Goal: Task Accomplishment & Management: Manage account settings

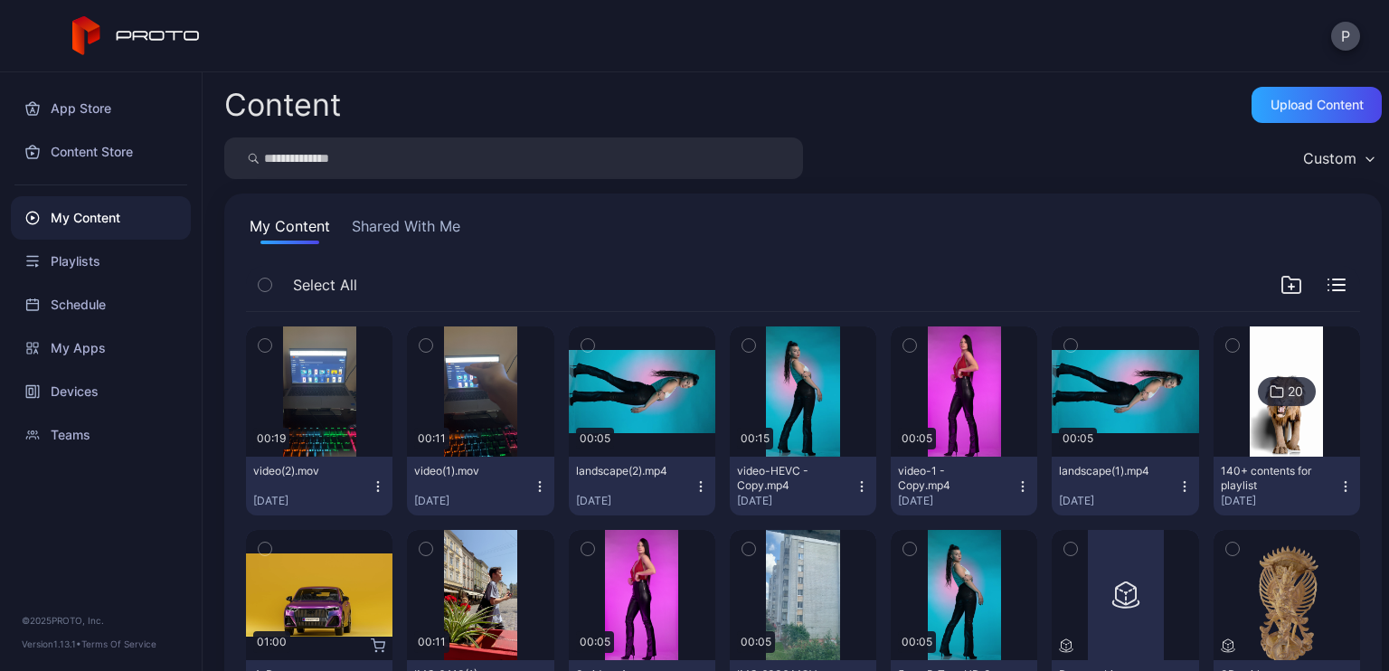
click at [359, 161] on input "search" at bounding box center [513, 158] width 579 height 42
type input "****"
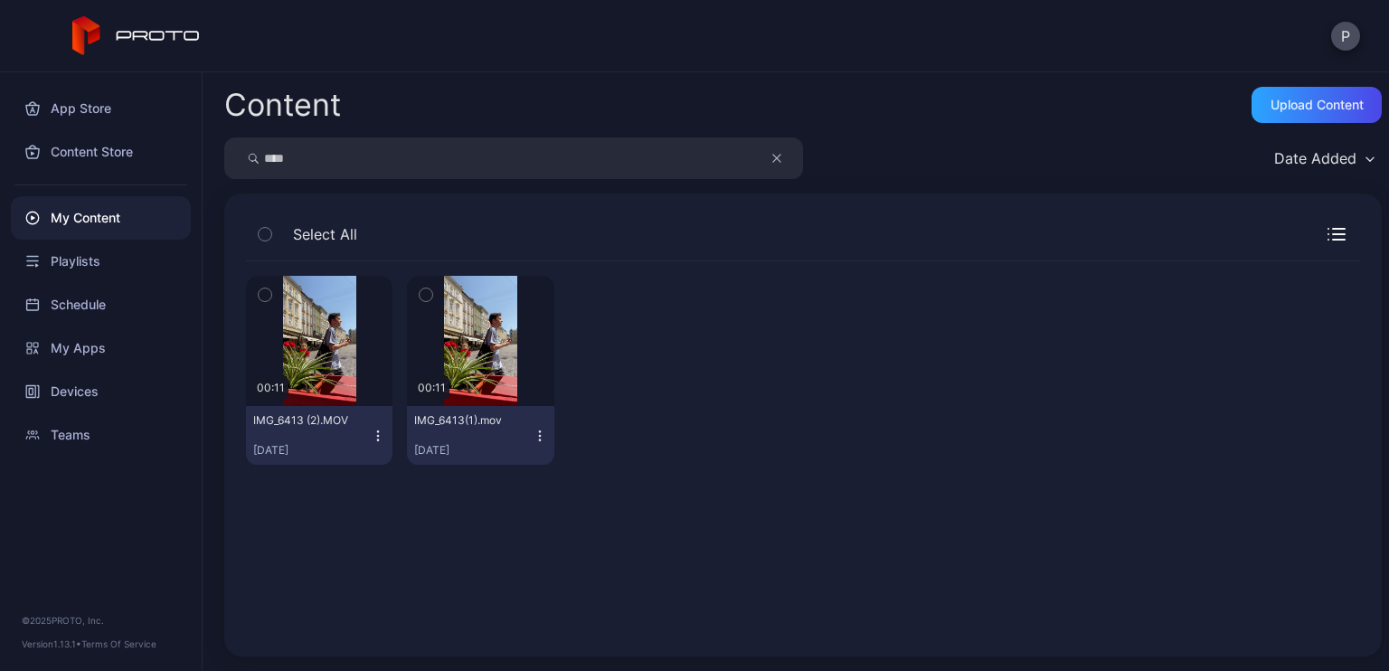
click at [376, 437] on icon "button" at bounding box center [378, 436] width 14 height 14
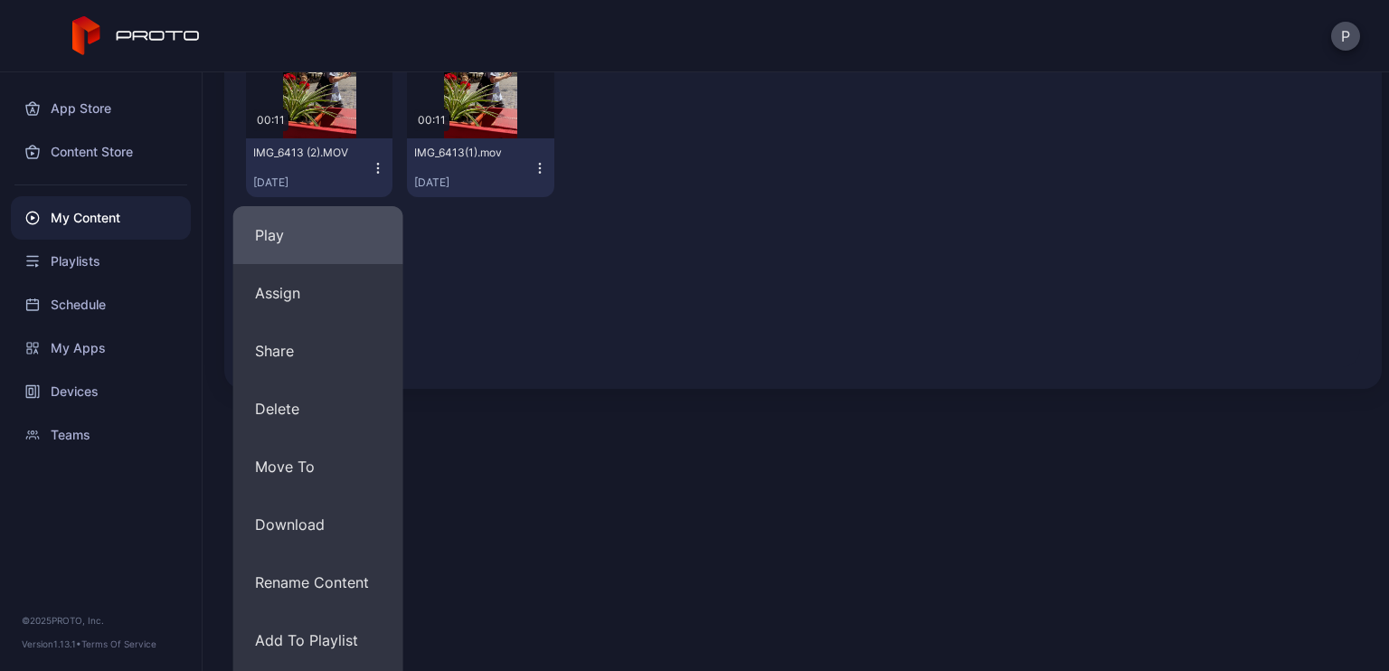
scroll to position [271, 0]
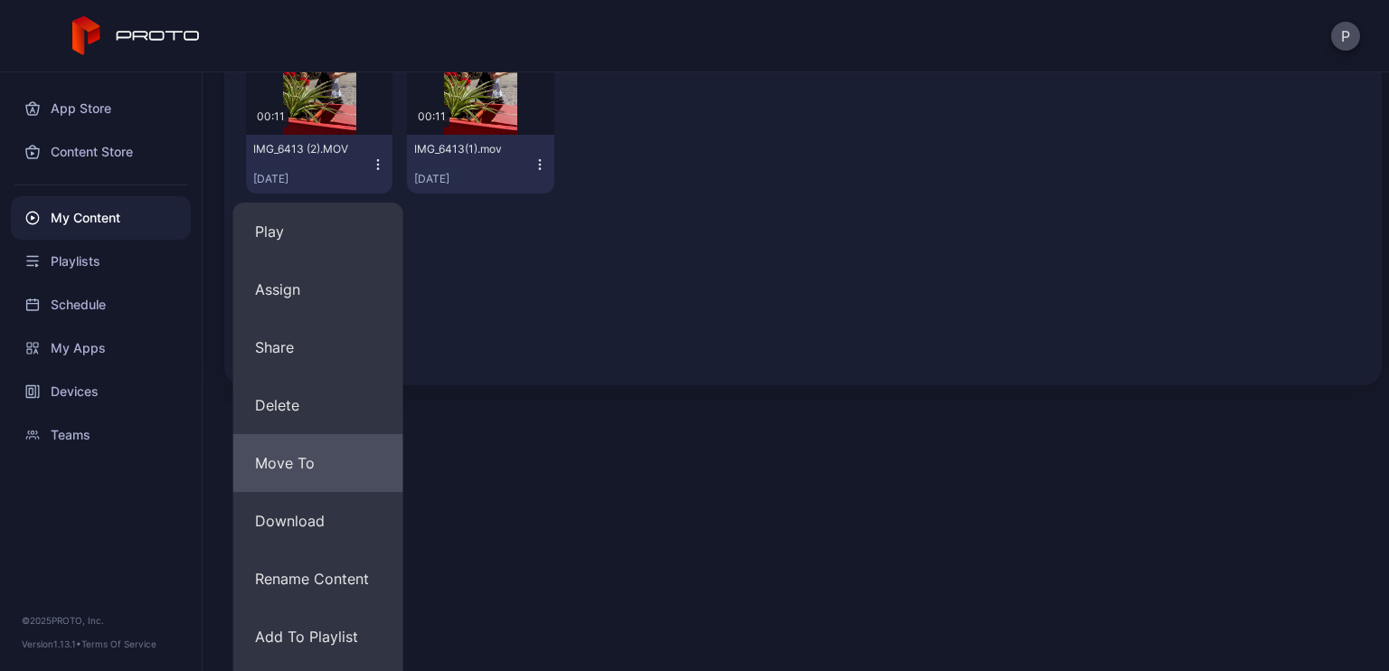
click at [333, 466] on button "Move To" at bounding box center [318, 463] width 170 height 58
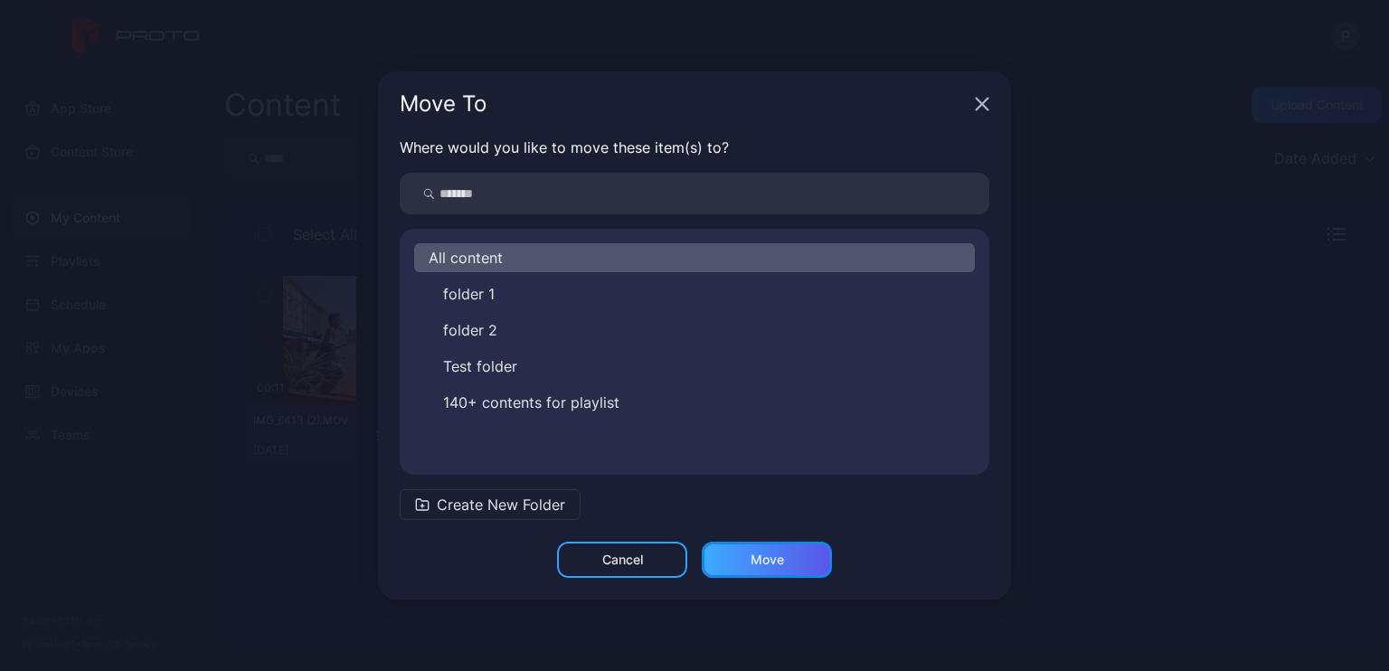
click at [772, 563] on div "Move" at bounding box center [766, 559] width 33 height 14
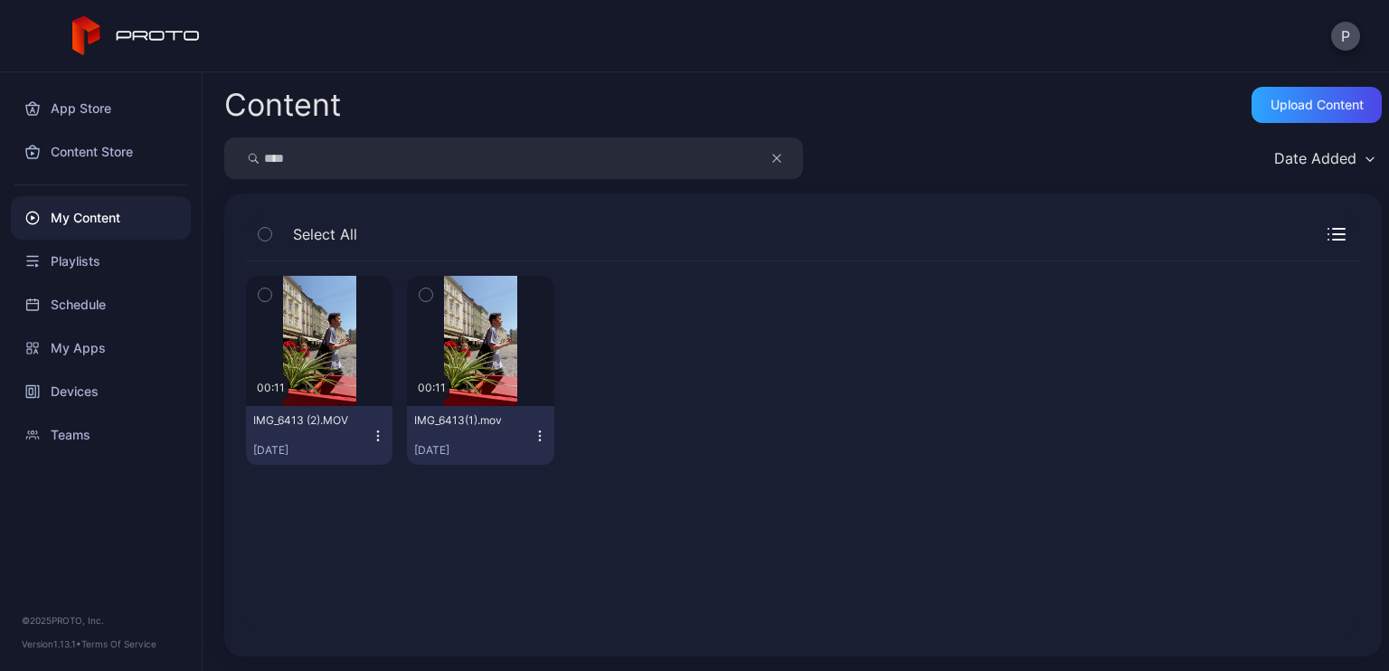
click at [120, 210] on div "My Content" at bounding box center [101, 217] width 180 height 43
click at [94, 248] on div "Playlists" at bounding box center [101, 261] width 180 height 43
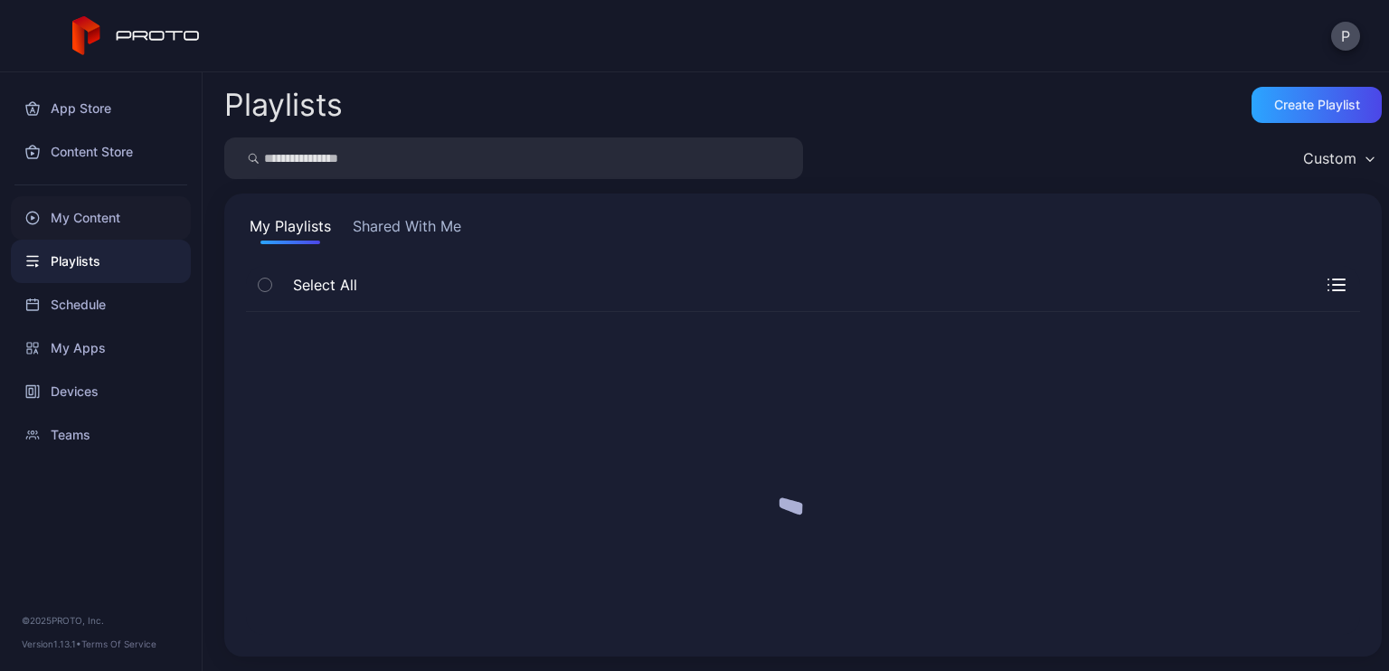
click at [87, 220] on div "My Content" at bounding box center [101, 217] width 180 height 43
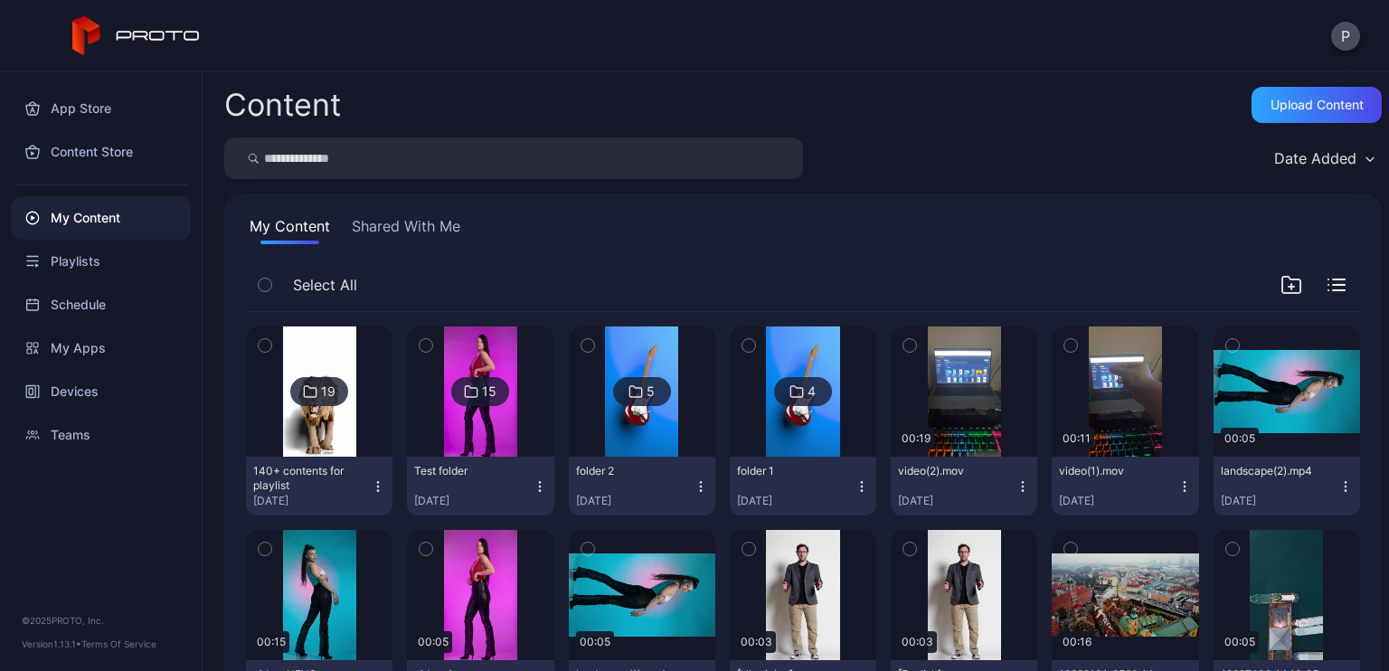
click at [1306, 151] on div "Date Added" at bounding box center [1315, 158] width 82 height 18
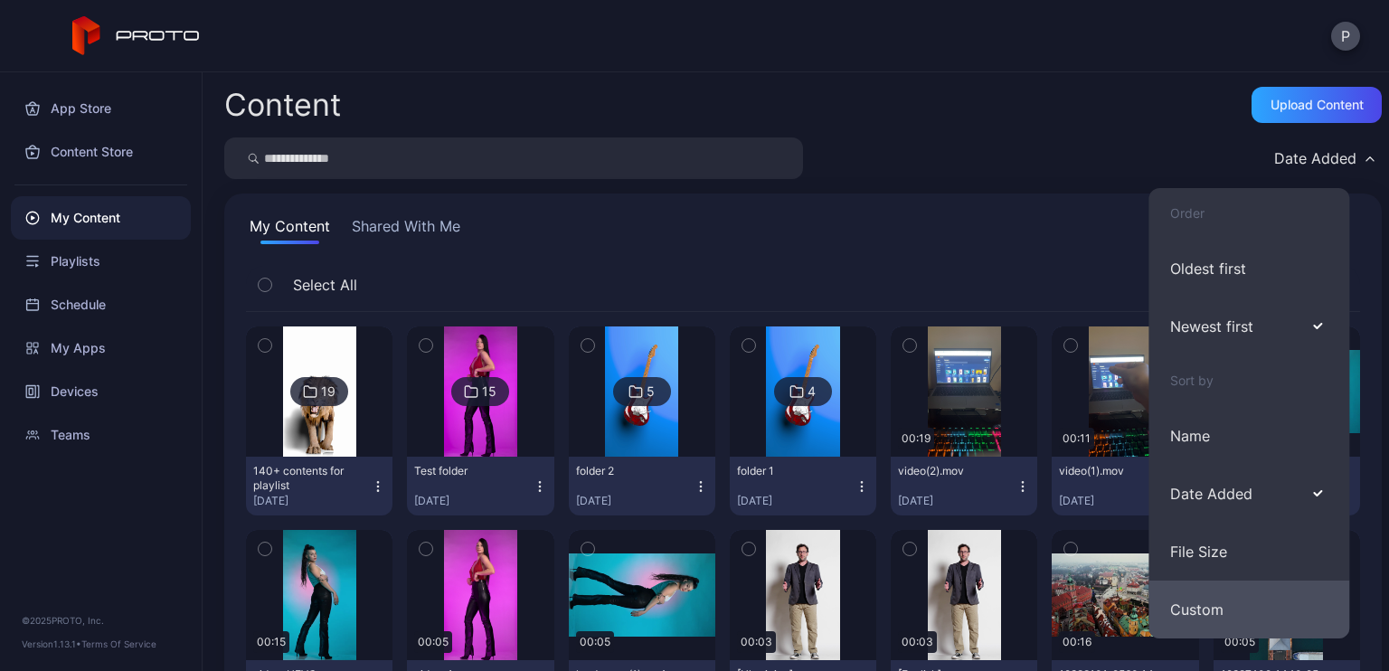
click at [1230, 613] on button "Custom" at bounding box center [1248, 609] width 201 height 58
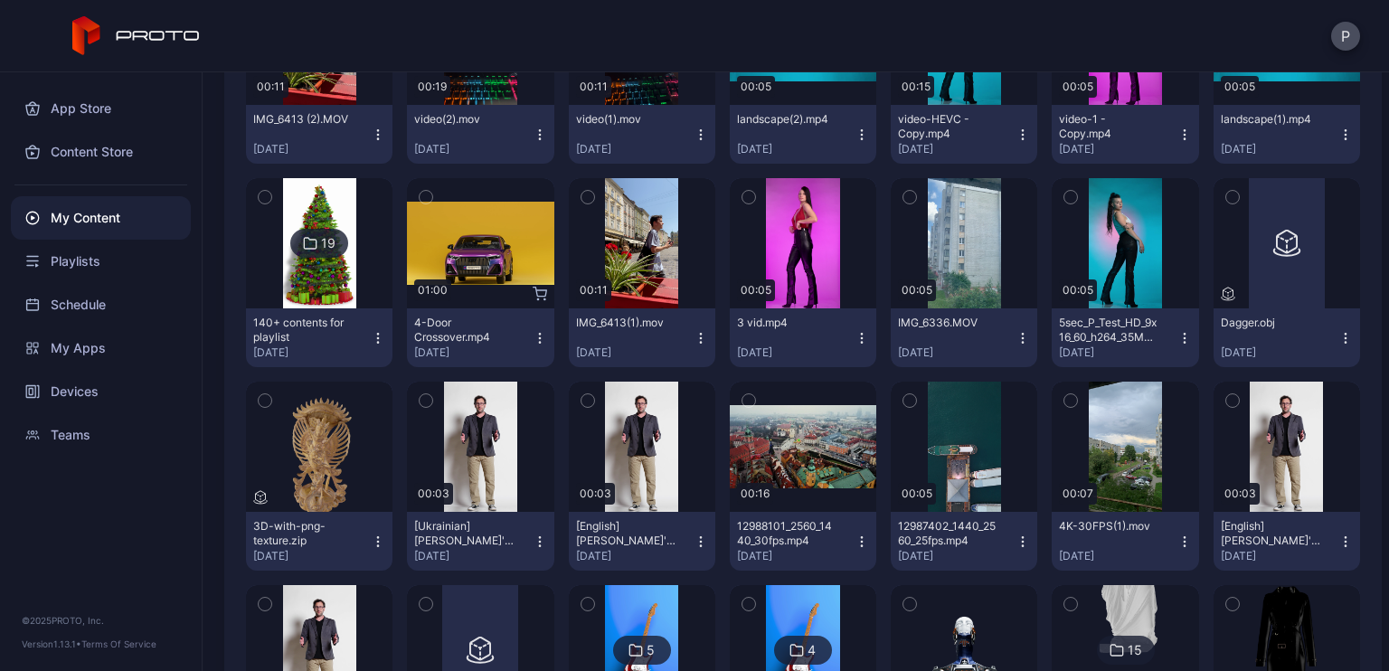
scroll to position [362, 0]
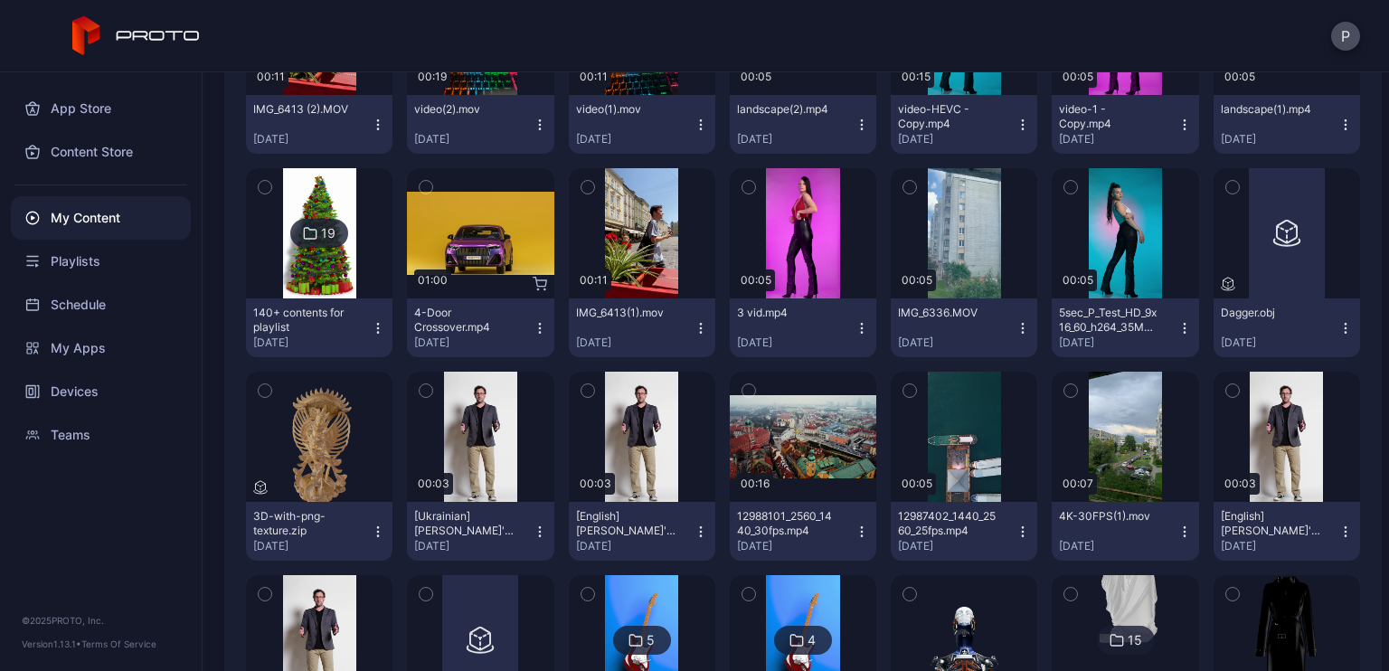
click at [581, 189] on icon "button" at bounding box center [587, 187] width 13 height 20
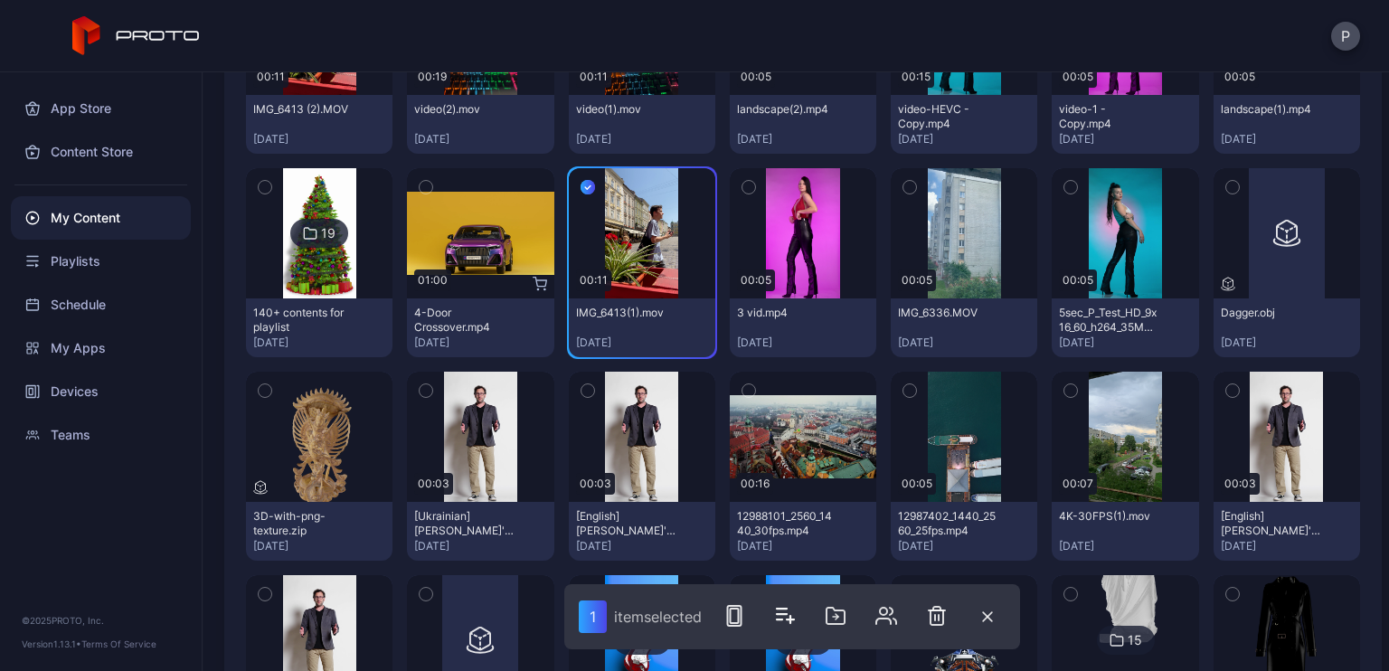
scroll to position [0, 0]
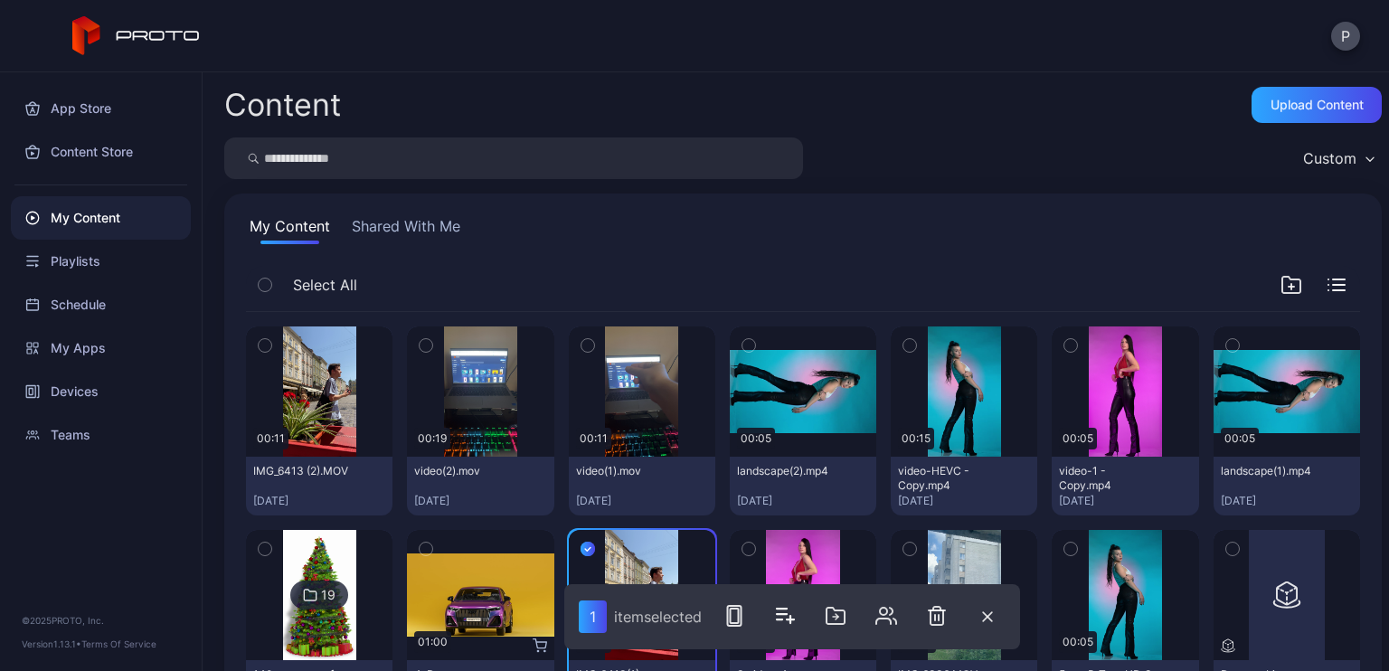
click at [266, 338] on icon "button" at bounding box center [265, 345] width 13 height 20
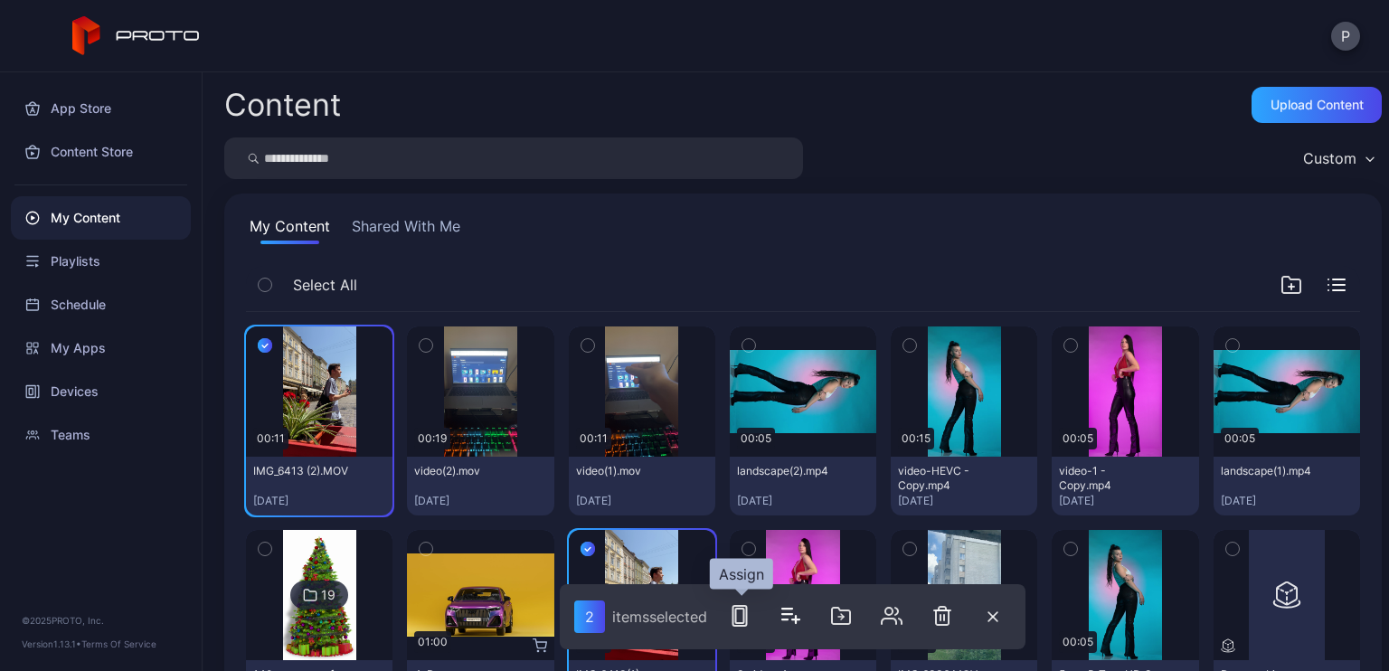
click at [743, 623] on rect "button" at bounding box center [739, 615] width 8 height 14
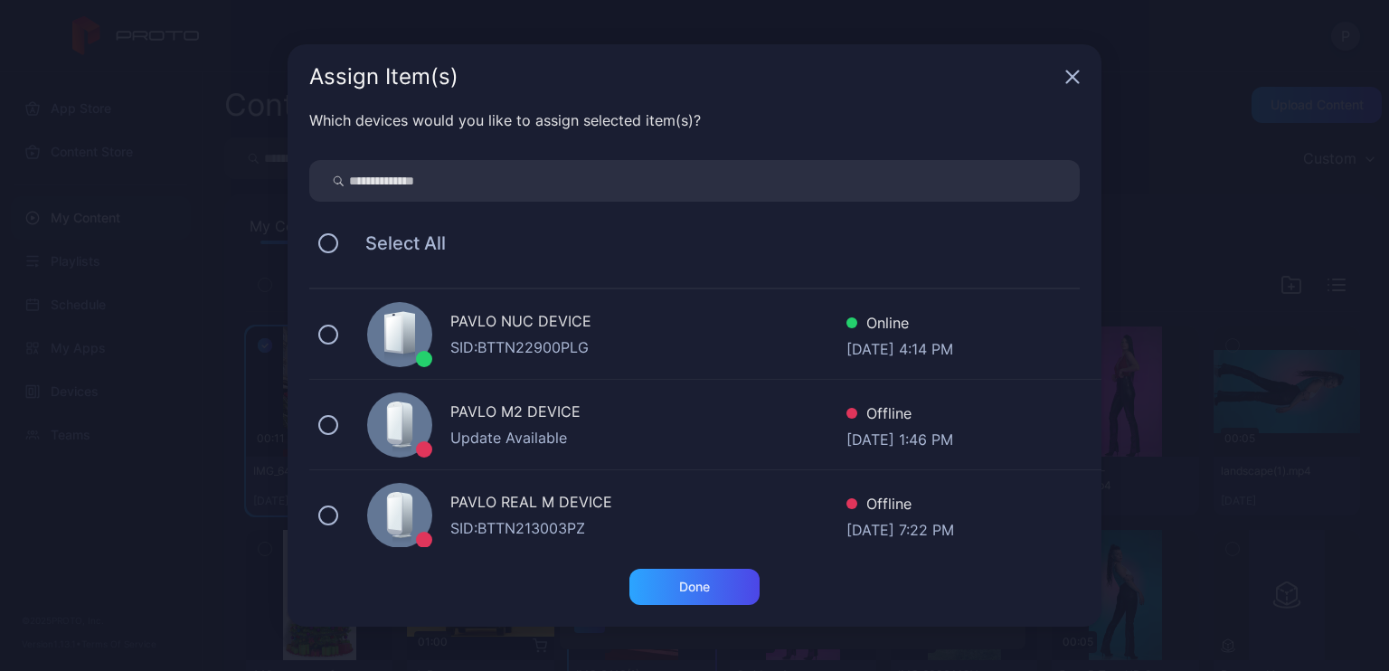
click at [552, 326] on div "PAVLO NUC DEVICE" at bounding box center [648, 323] width 396 height 26
click at [620, 351] on div "SID: BTTN22900PLG" at bounding box center [648, 347] width 396 height 22
click at [715, 590] on div "Done" at bounding box center [694, 587] width 130 height 36
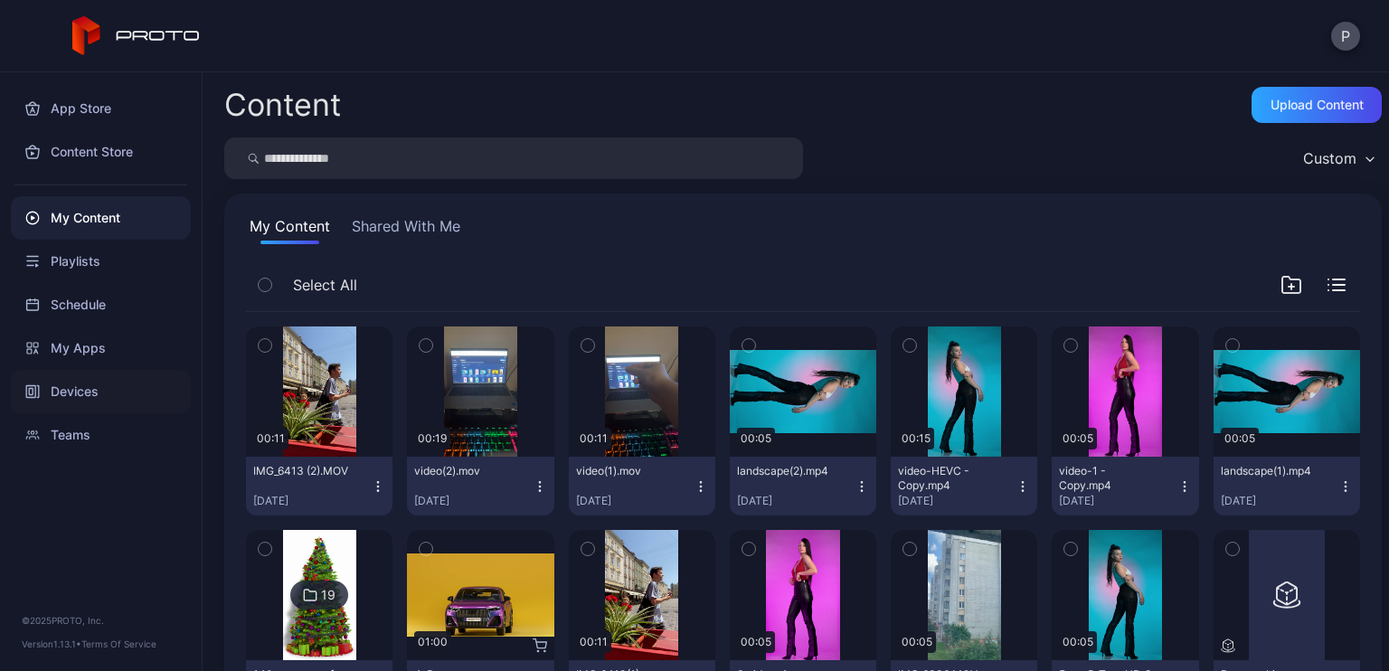
click at [80, 383] on div "Devices" at bounding box center [101, 391] width 180 height 43
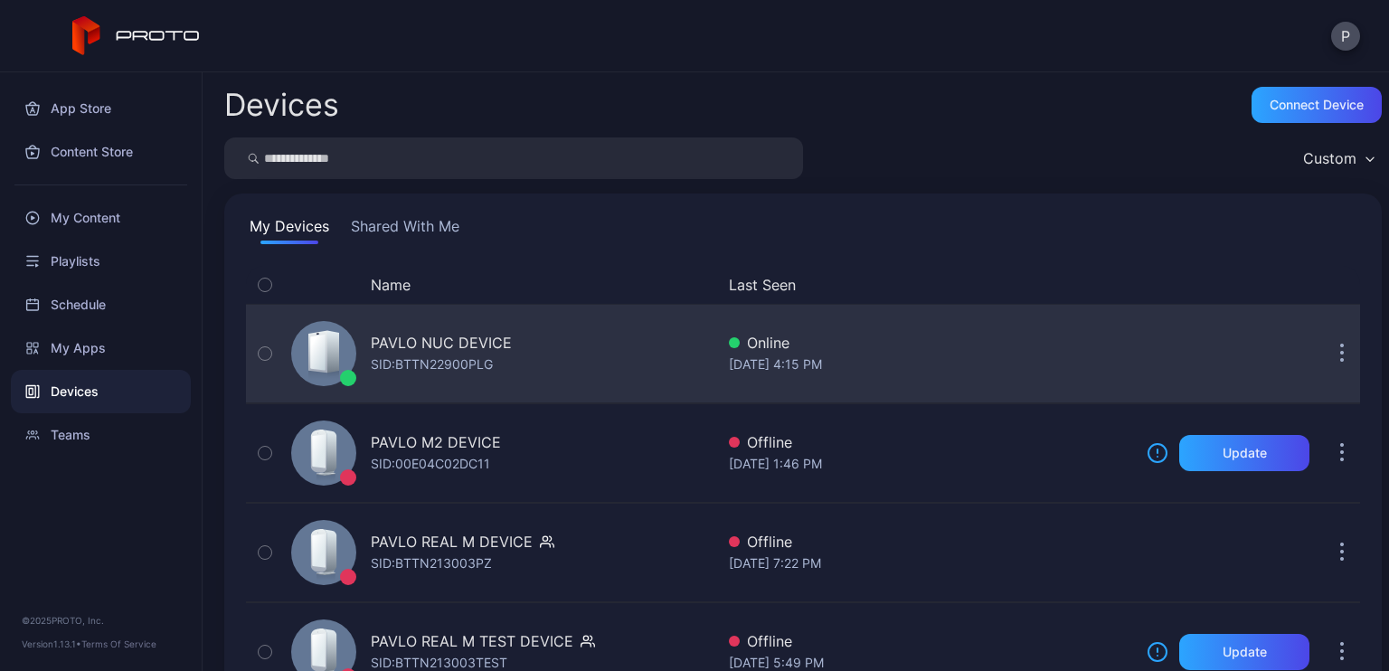
click at [459, 339] on div "PAVLO NUC DEVICE" at bounding box center [441, 343] width 141 height 22
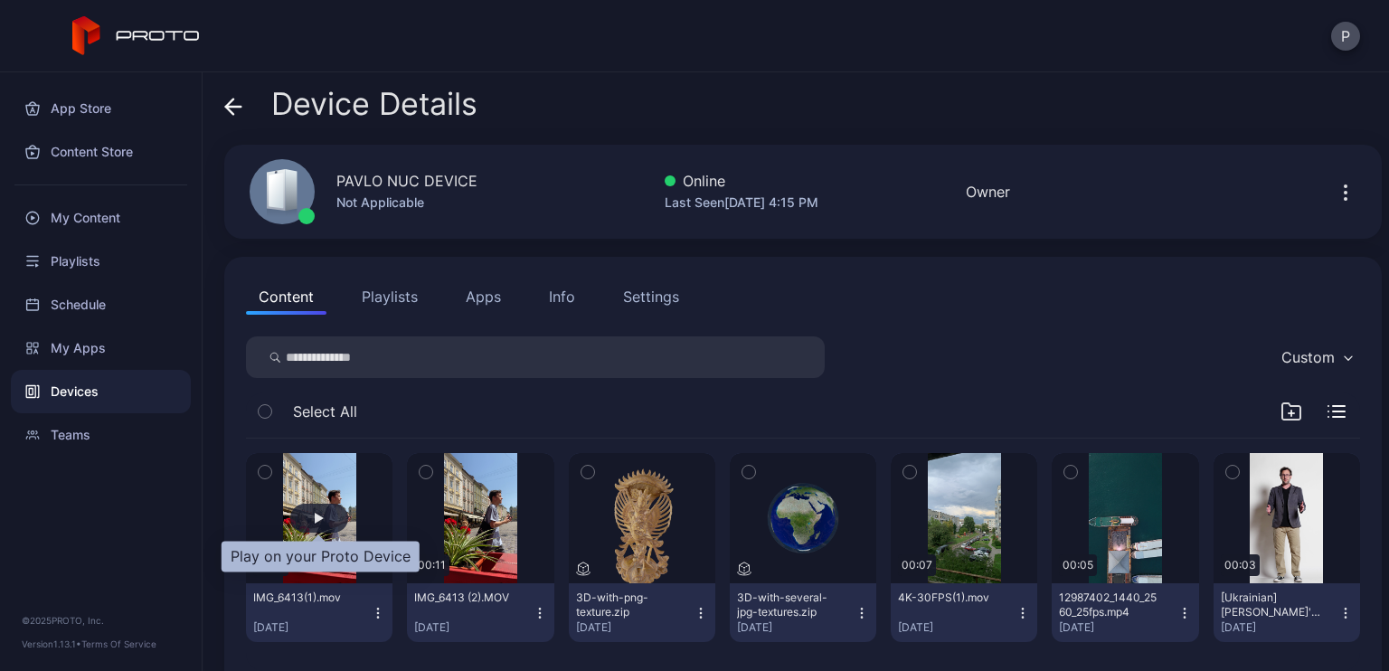
click at [322, 510] on div "button" at bounding box center [319, 518] width 58 height 29
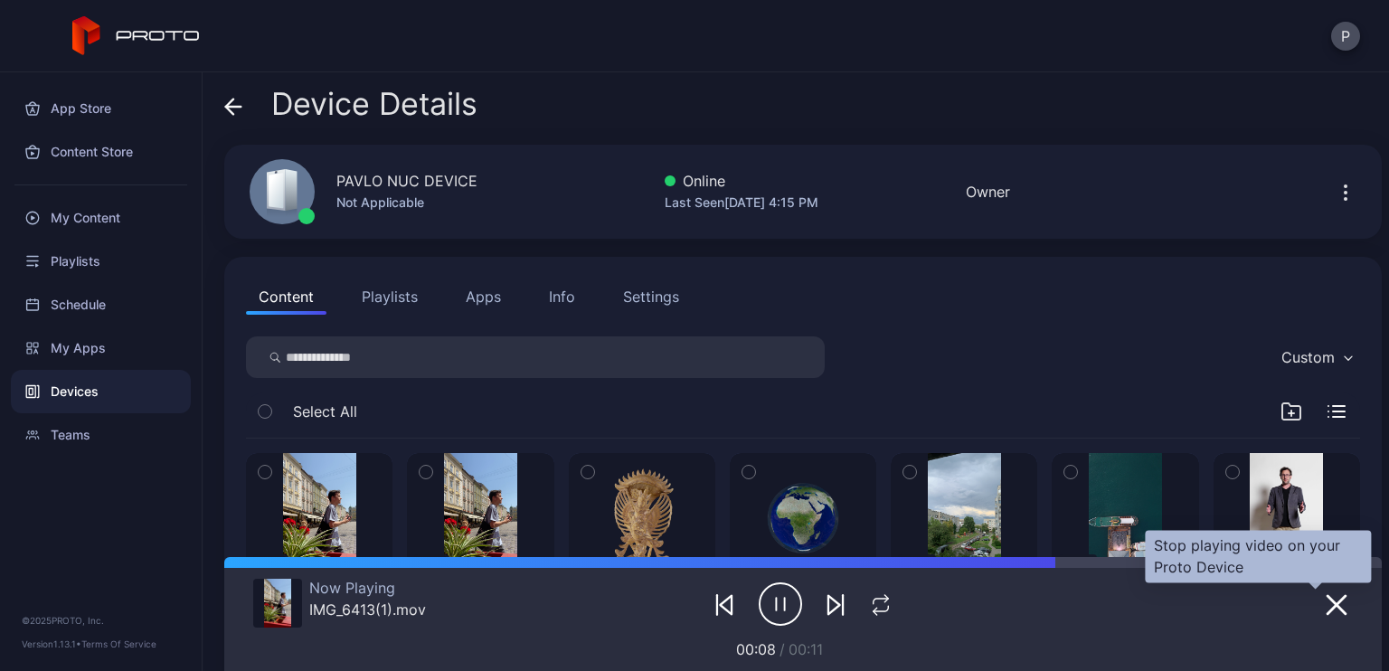
click at [1325, 614] on icon "button" at bounding box center [1336, 605] width 22 height 22
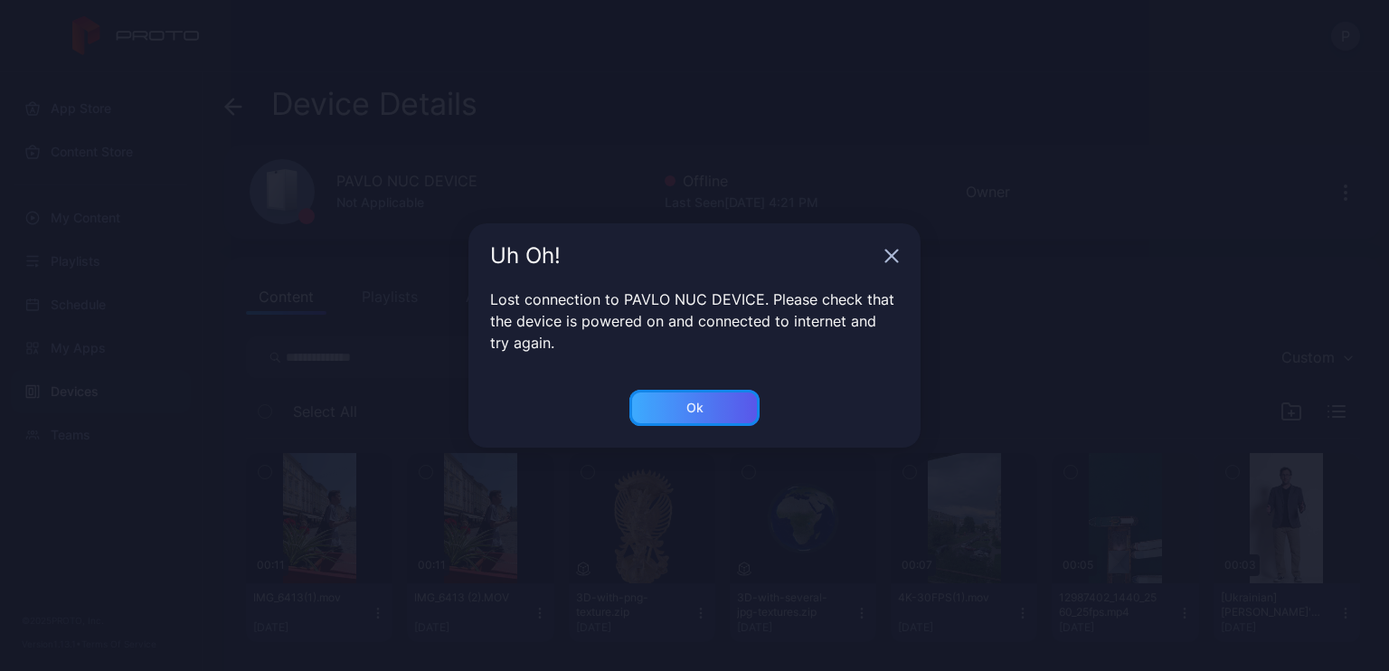
click at [691, 408] on div "Ok" at bounding box center [694, 408] width 17 height 14
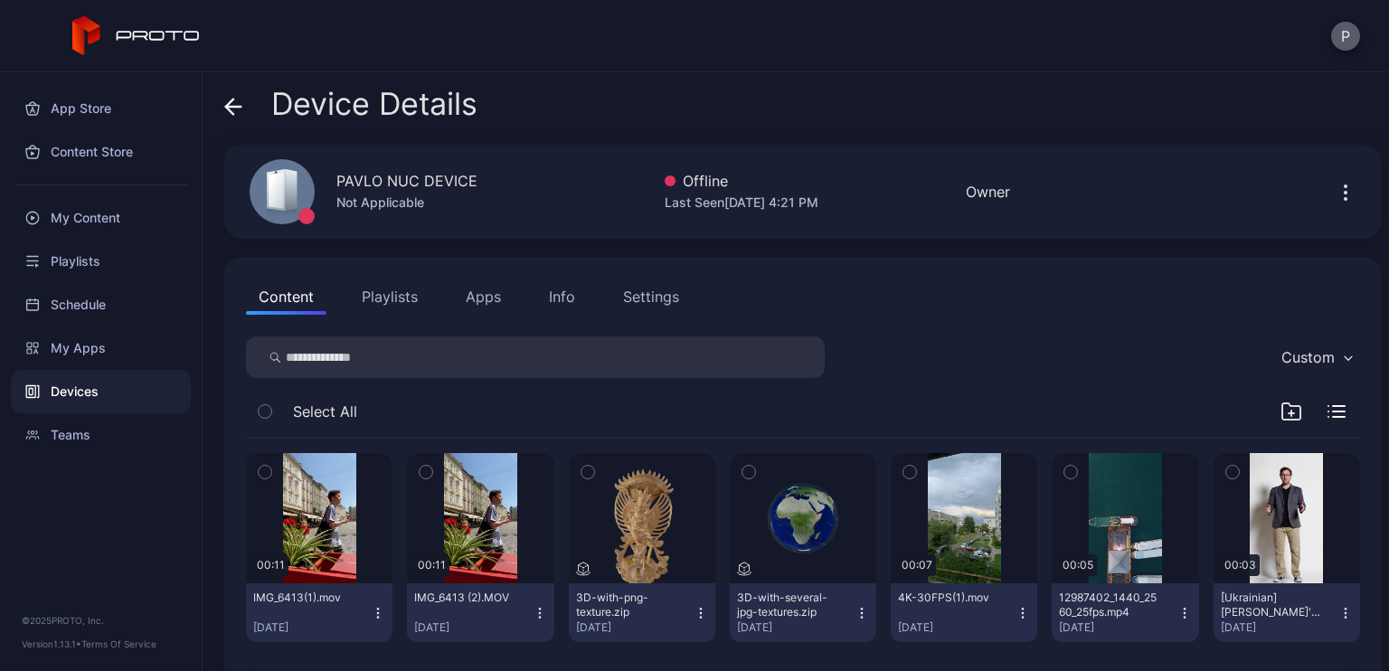
click at [1342, 31] on button "P" at bounding box center [1345, 36] width 29 height 29
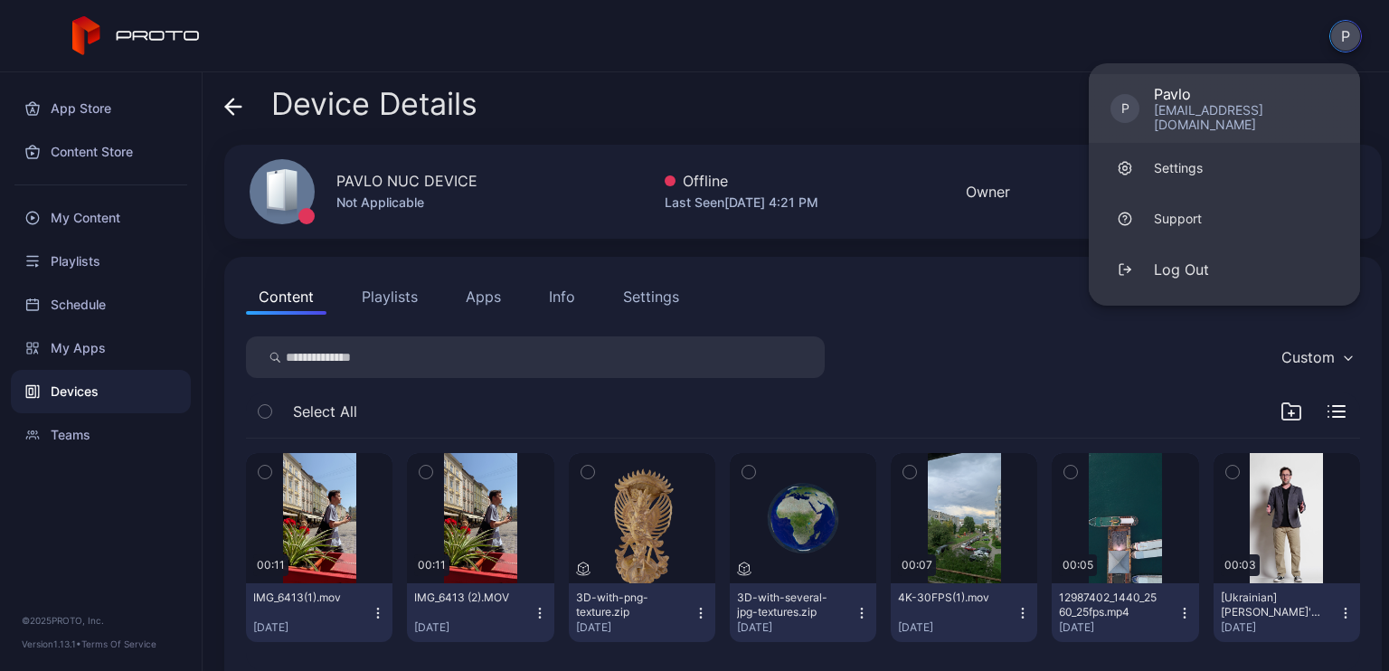
click at [1184, 103] on div "[EMAIL_ADDRESS][DOMAIN_NAME]" at bounding box center [1246, 117] width 184 height 29
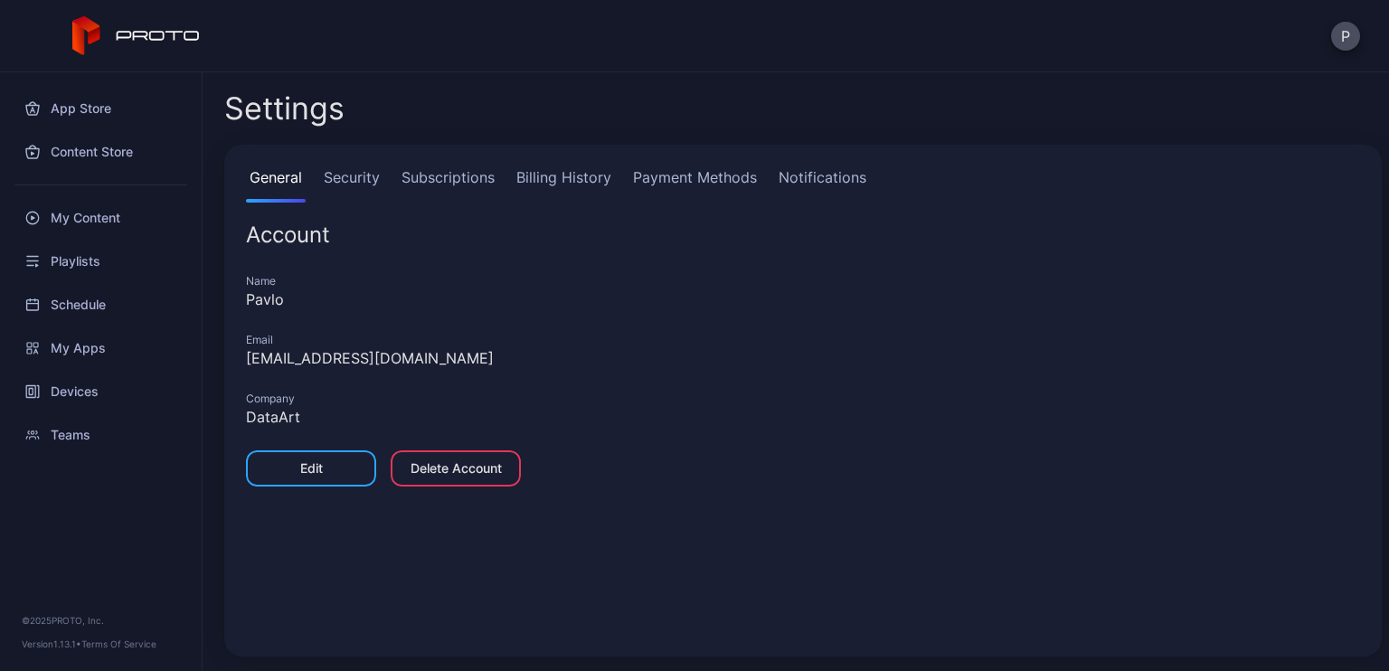
click at [589, 179] on link "Billing History" at bounding box center [564, 184] width 102 height 36
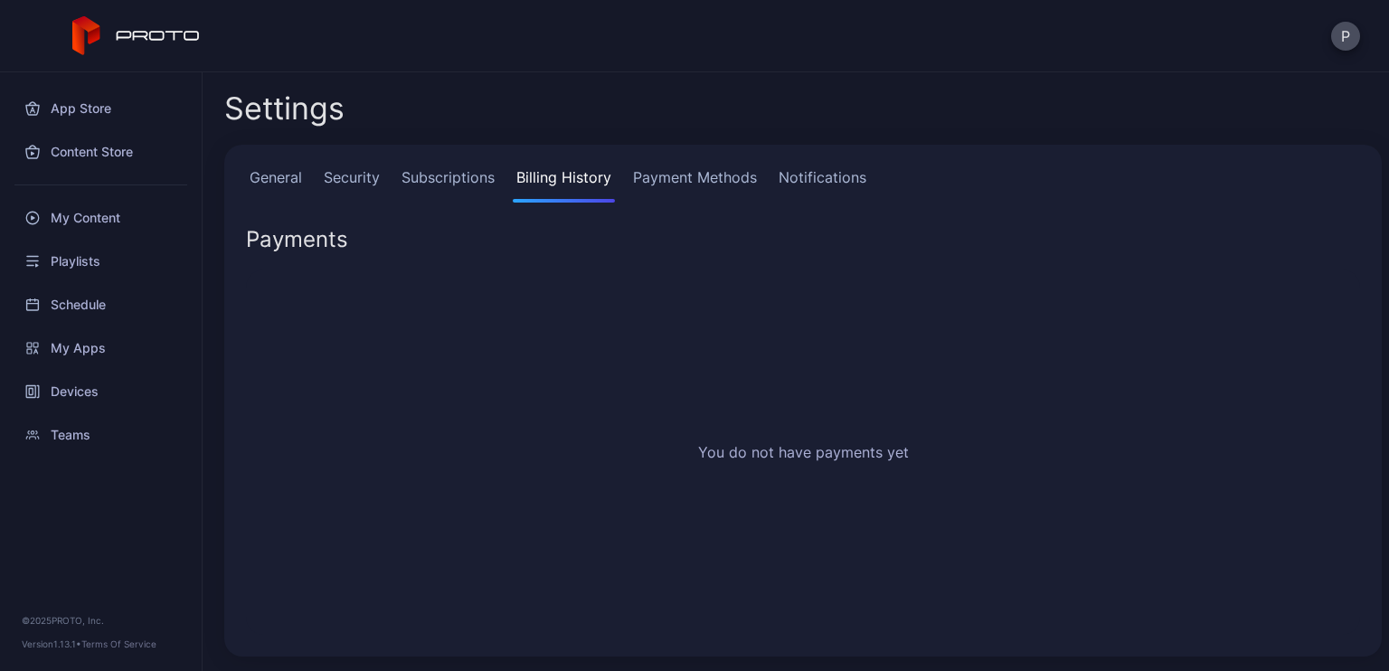
click at [691, 181] on link "Payment Methods" at bounding box center [694, 184] width 131 height 36
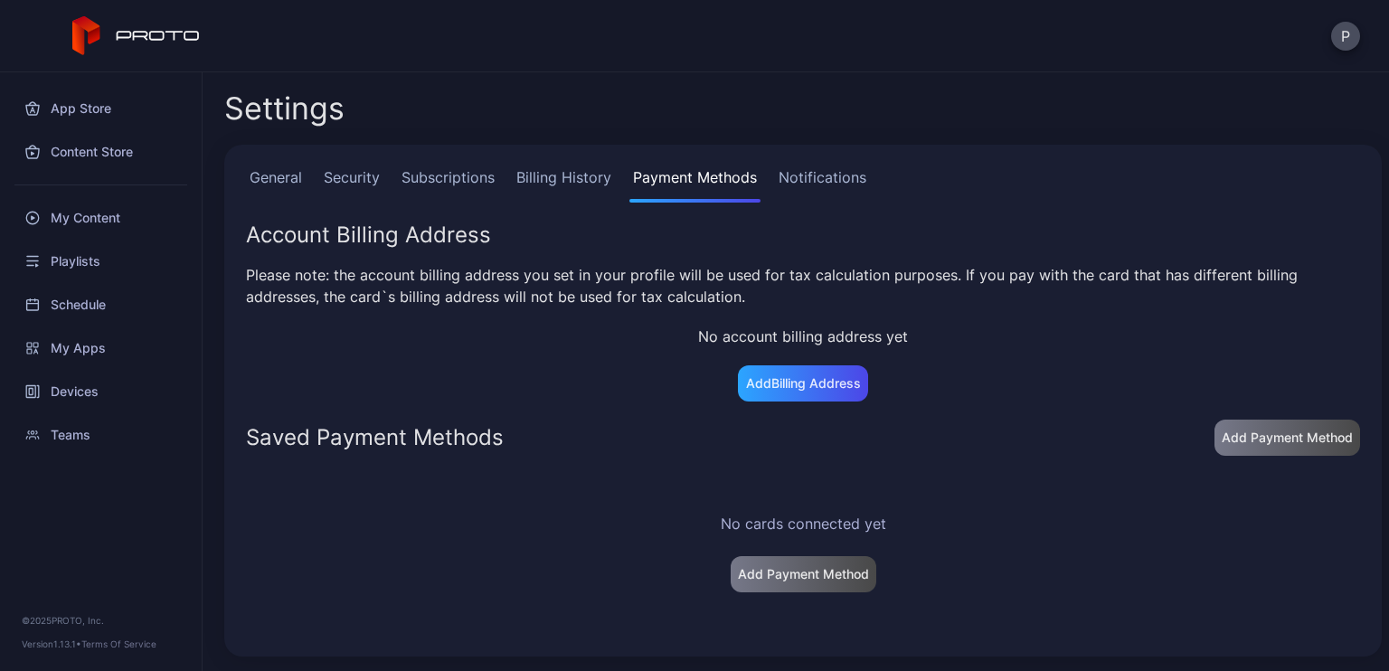
click at [463, 174] on link "Subscriptions" at bounding box center [448, 184] width 100 height 36
